Goal: Information Seeking & Learning: Understand process/instructions

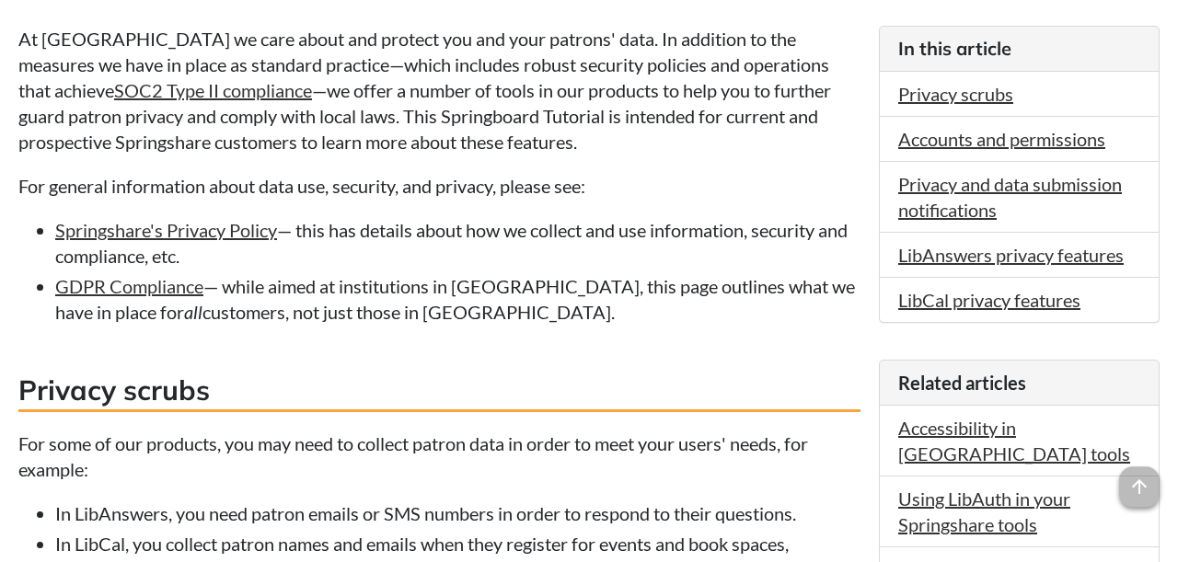
scroll to position [478, 0]
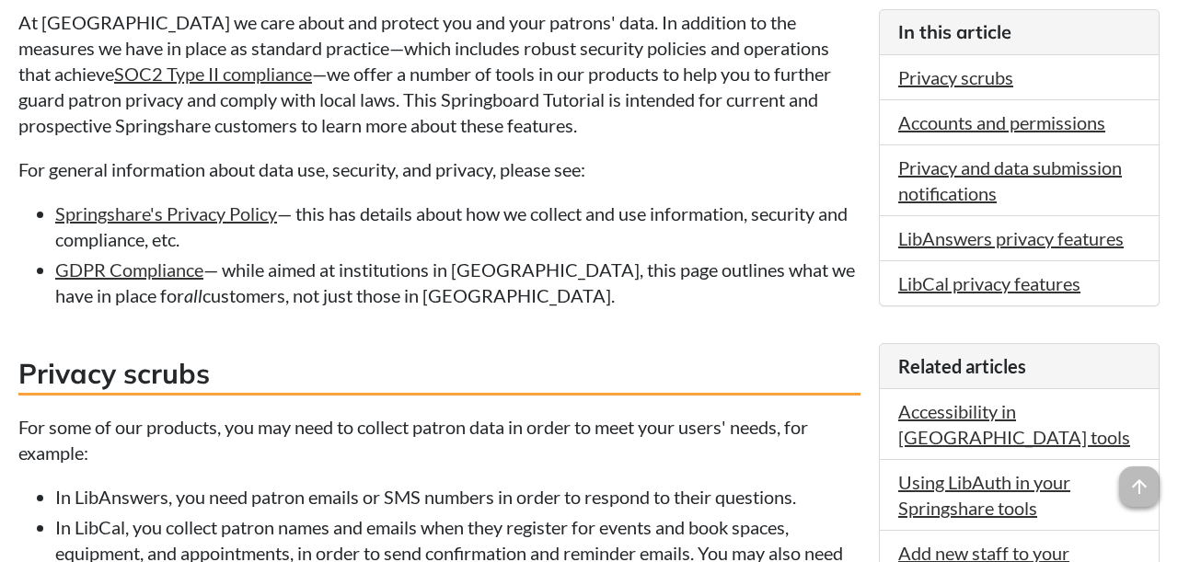
click at [424, 287] on li "GDPR Compliance — while aimed at institutions in [GEOGRAPHIC_DATA], this page o…" at bounding box center [457, 283] width 805 height 52
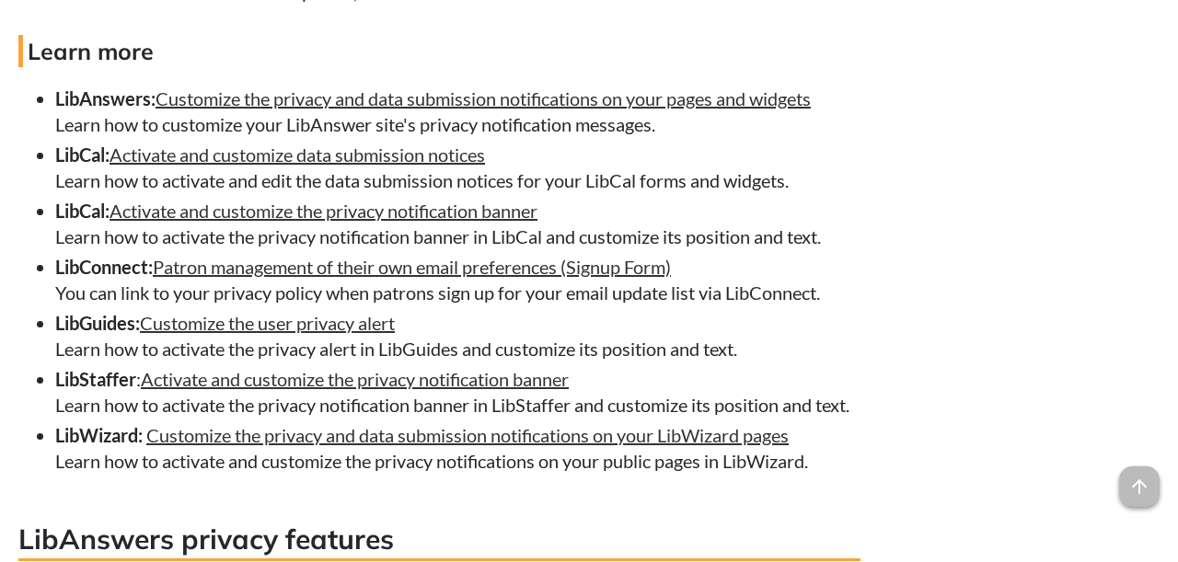
scroll to position [3253, 0]
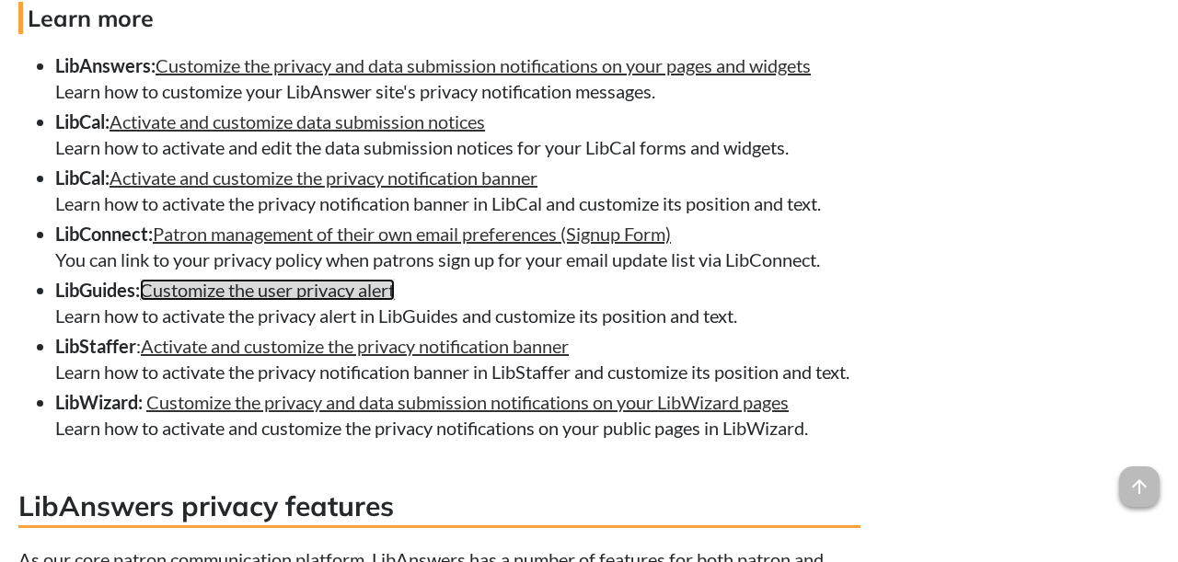
click at [281, 301] on link "Customize the user privacy alert" at bounding box center [267, 290] width 255 height 22
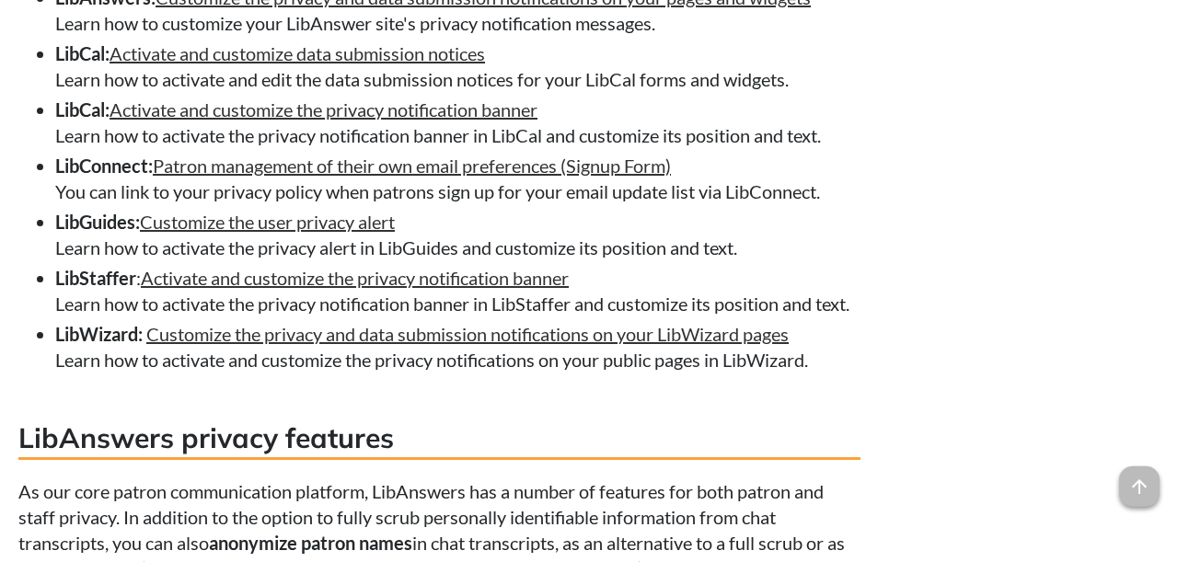
scroll to position [3349, 0]
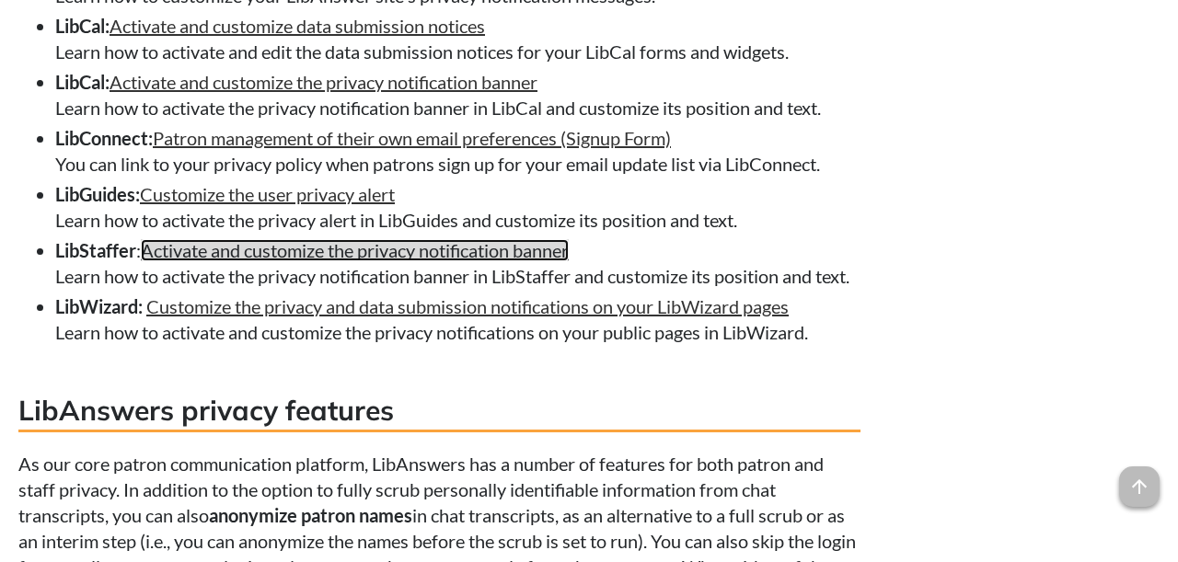
click at [316, 261] on link "Activate and customize the privacy notification banner" at bounding box center [355, 250] width 428 height 22
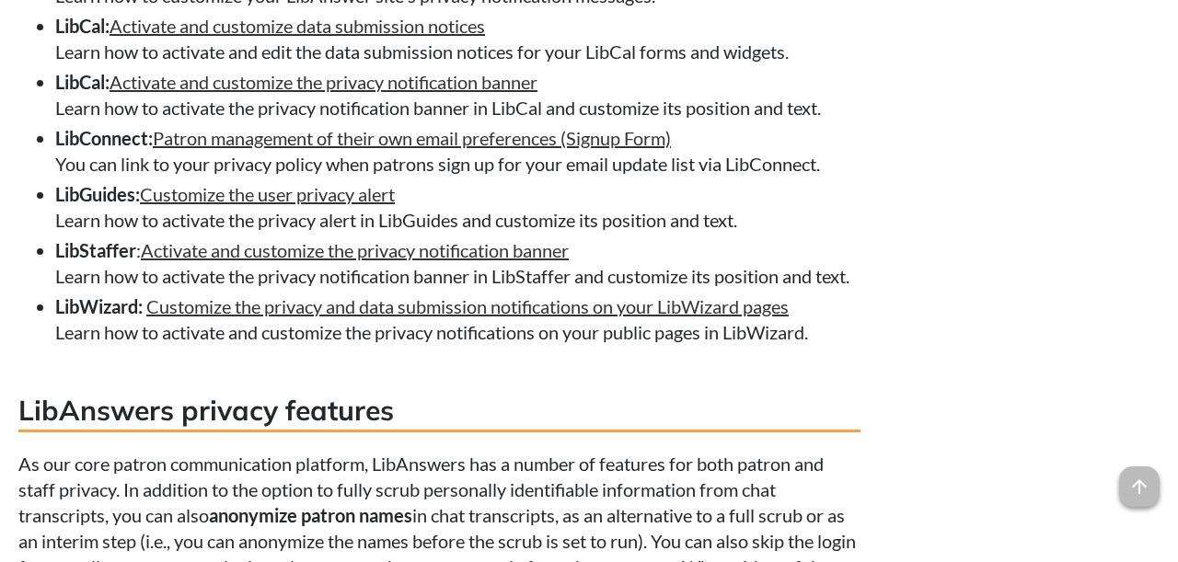
scroll to position [3253, 0]
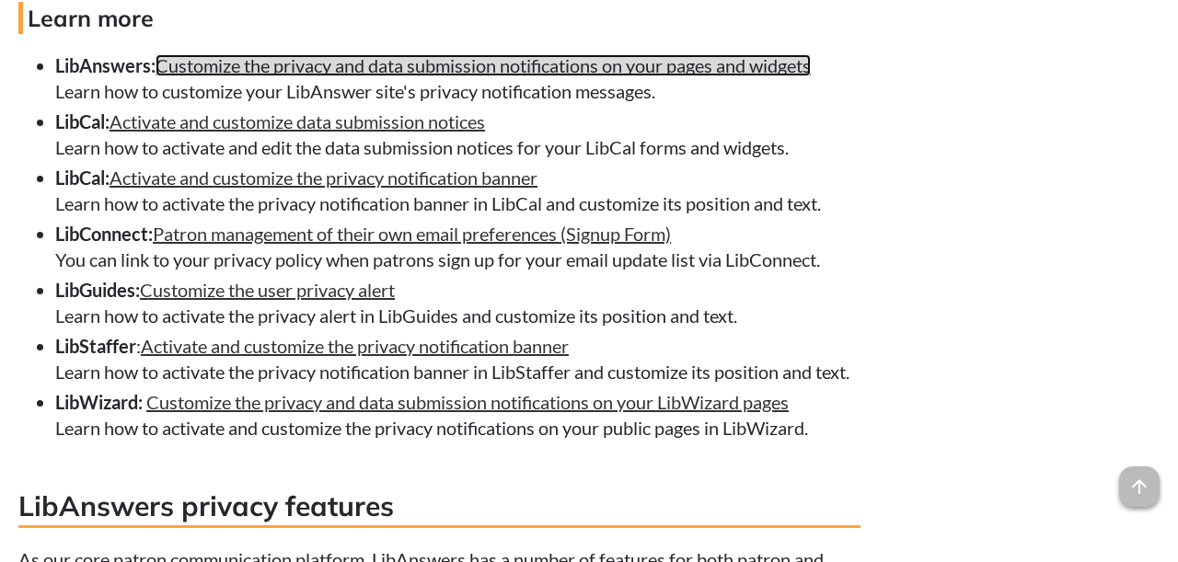
click at [511, 76] on link "Customize the privacy and data submission notifications on your pages and widge…" at bounding box center [482, 65] width 655 height 22
